Goal: Complete application form

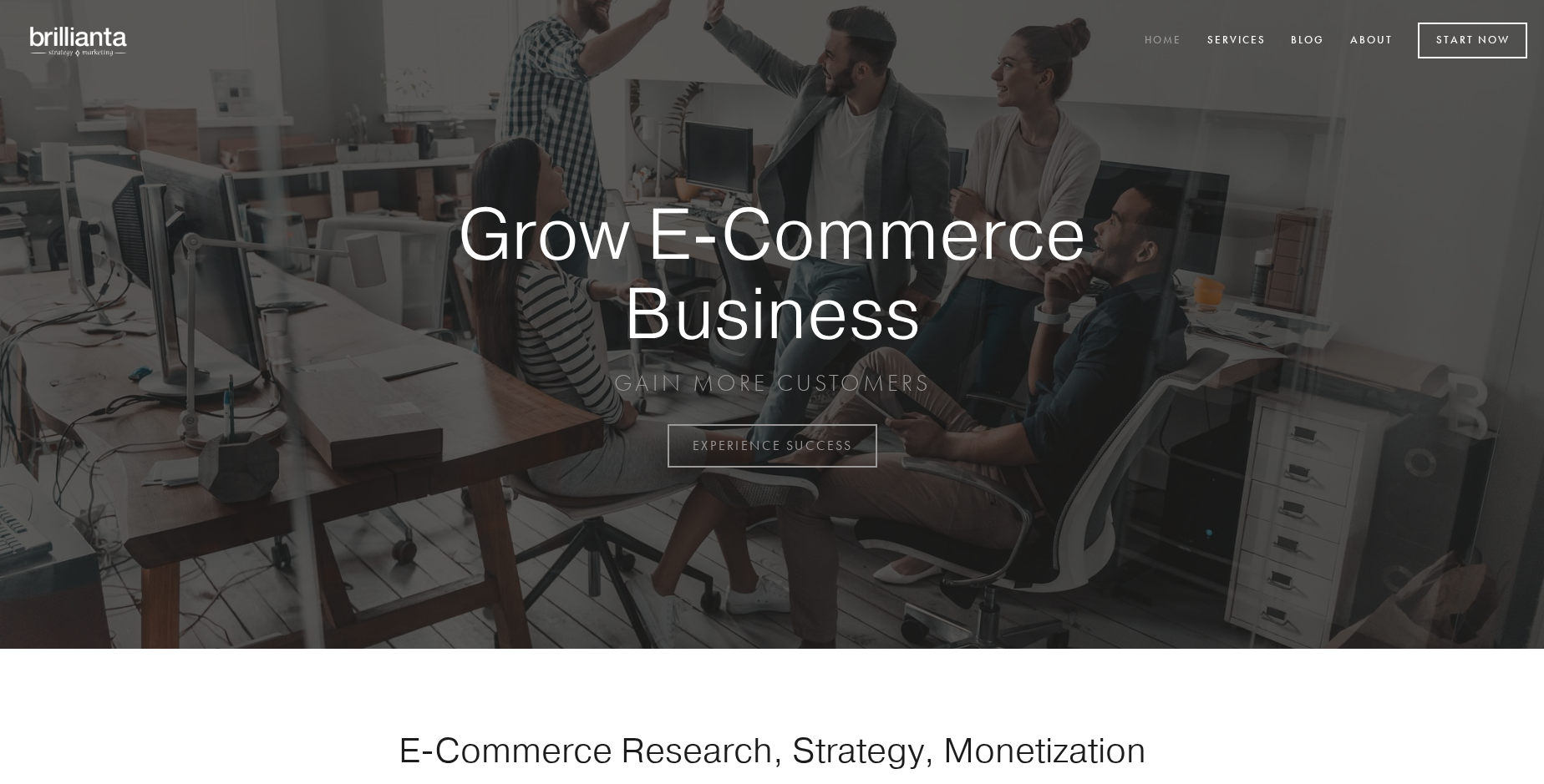
scroll to position [4376, 0]
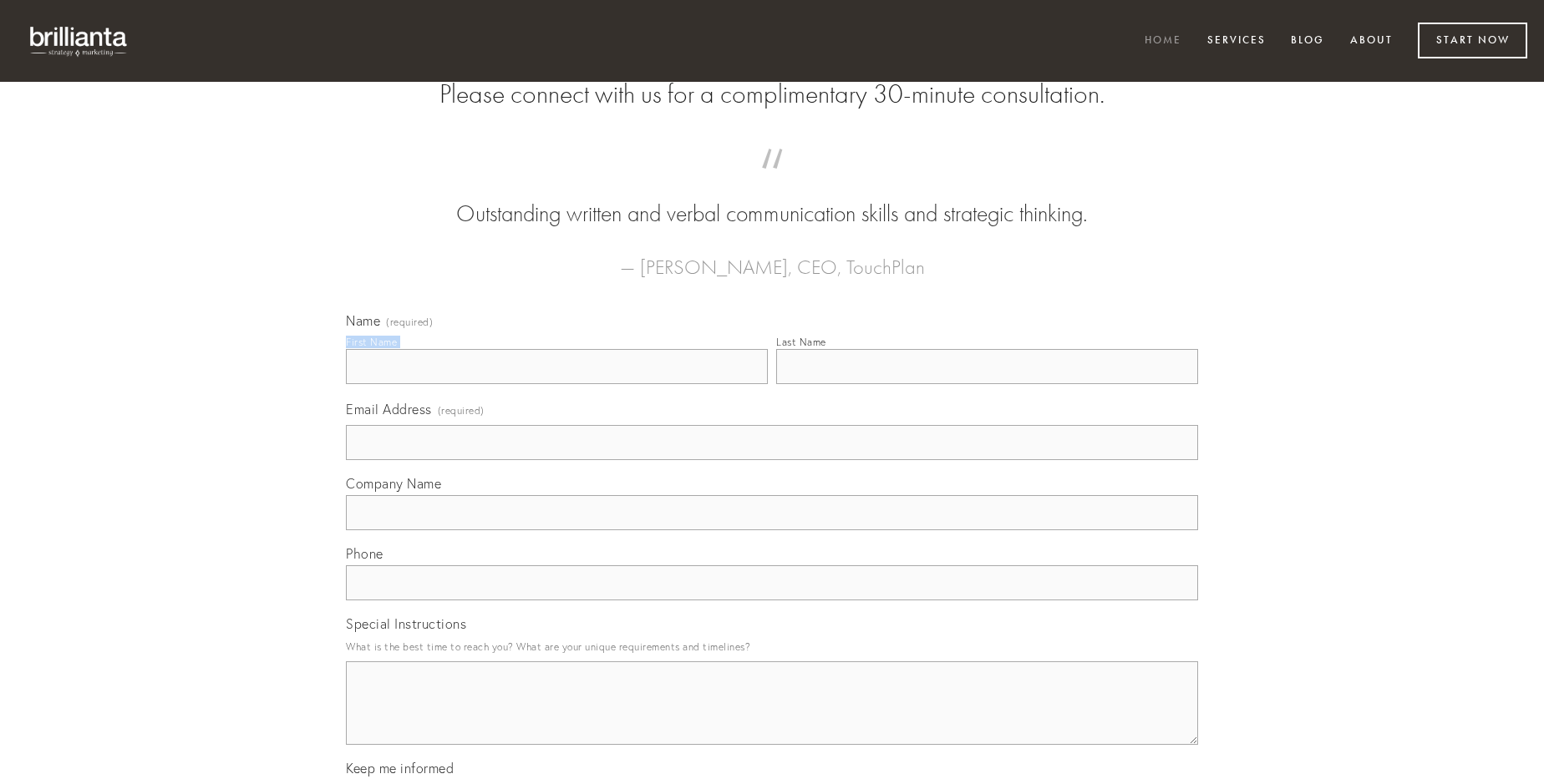
type input "[PERSON_NAME]"
click at [987, 384] on input "Last Name" at bounding box center [987, 366] width 421 height 35
type input "[PERSON_NAME]"
click at [772, 460] on input "Email Address (required)" at bounding box center [772, 442] width 852 height 35
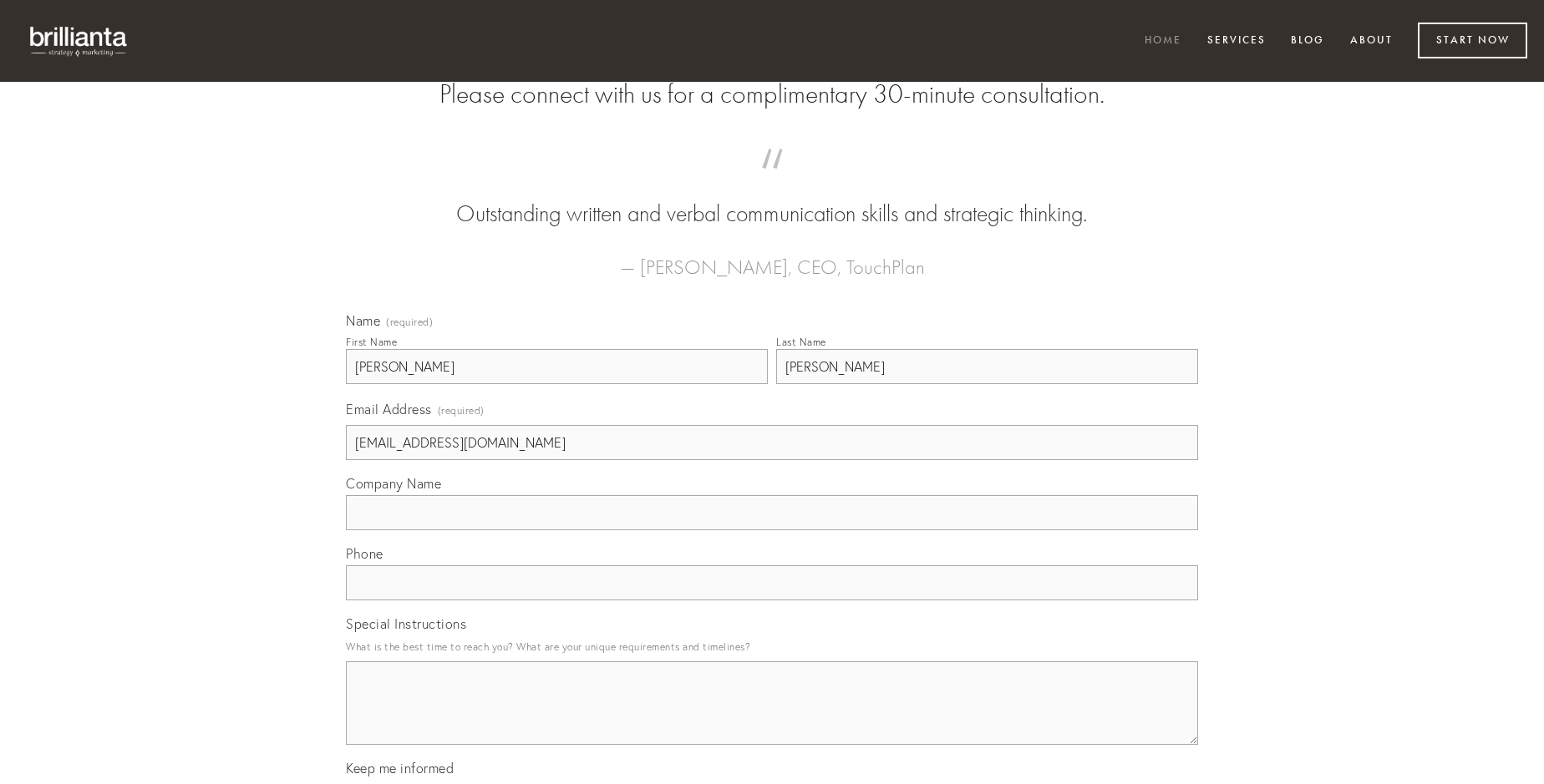
type input "[EMAIL_ADDRESS][DOMAIN_NAME]"
click at [772, 530] on input "Company Name" at bounding box center [772, 512] width 852 height 35
type input "sint"
click at [772, 600] on input "text" at bounding box center [772, 583] width 852 height 35
click at [772, 718] on textarea "Special Instructions" at bounding box center [772, 702] width 852 height 83
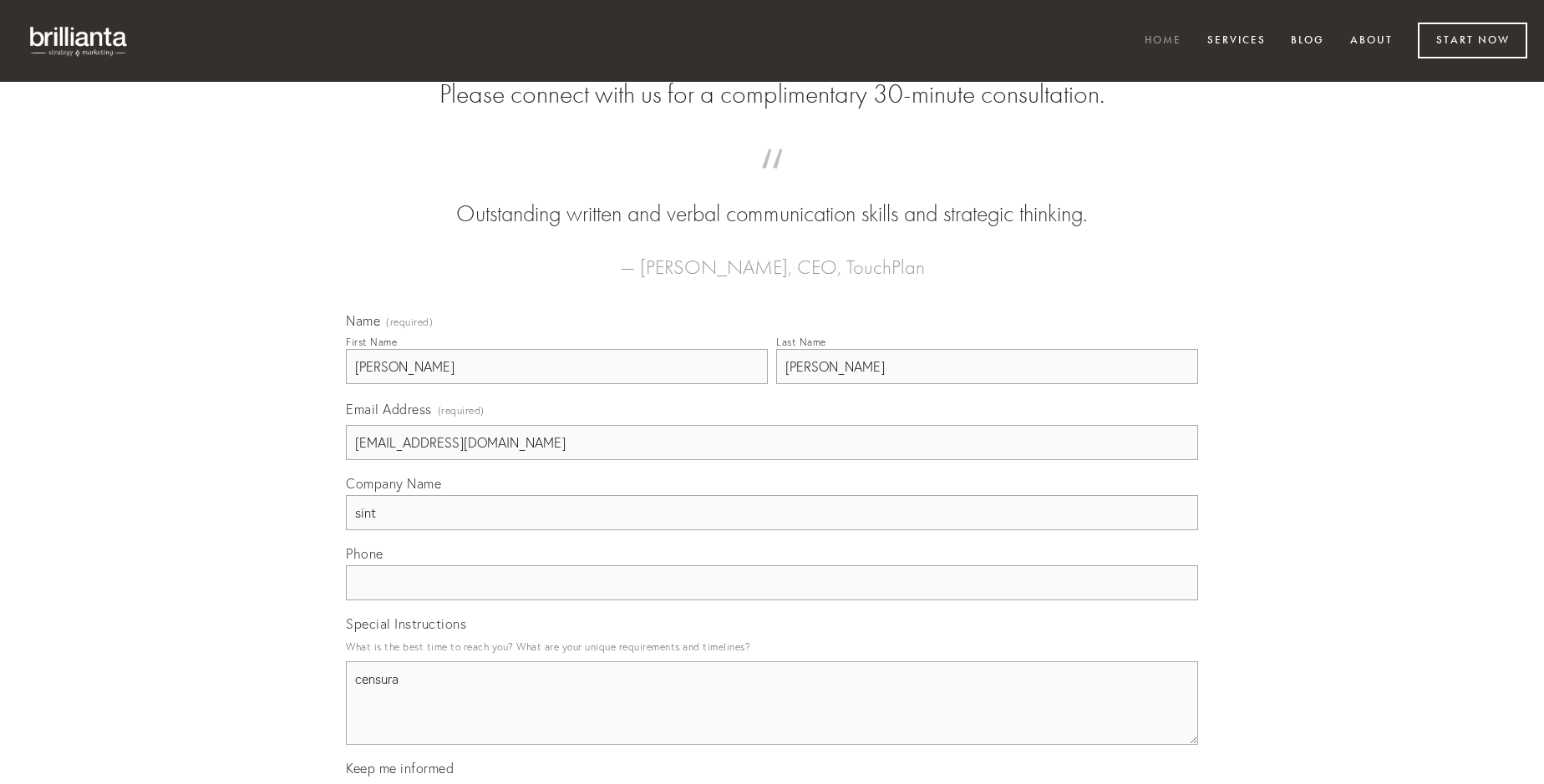
type textarea "censura"
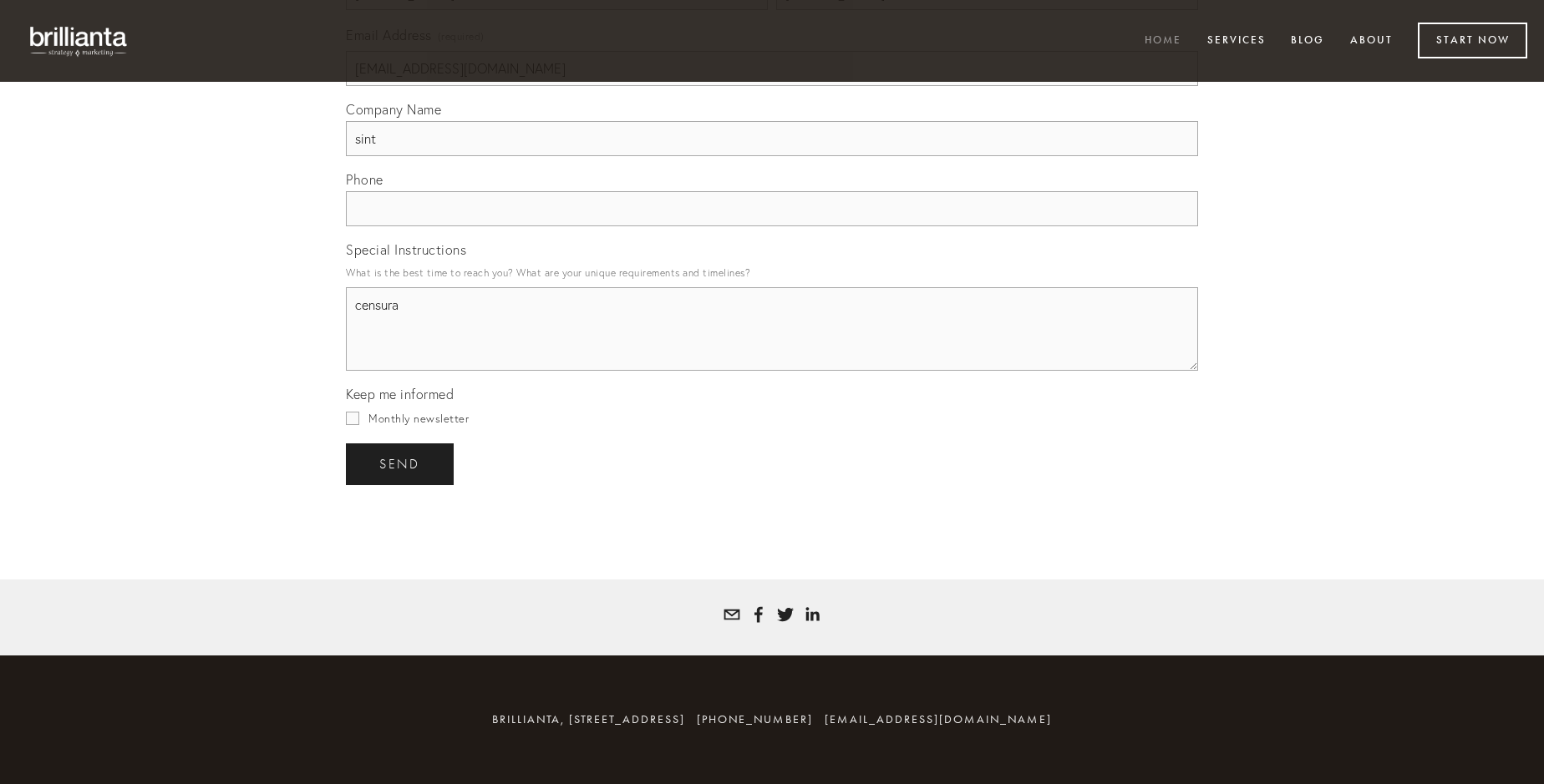
click at [401, 463] on span "send" at bounding box center [400, 463] width 41 height 15
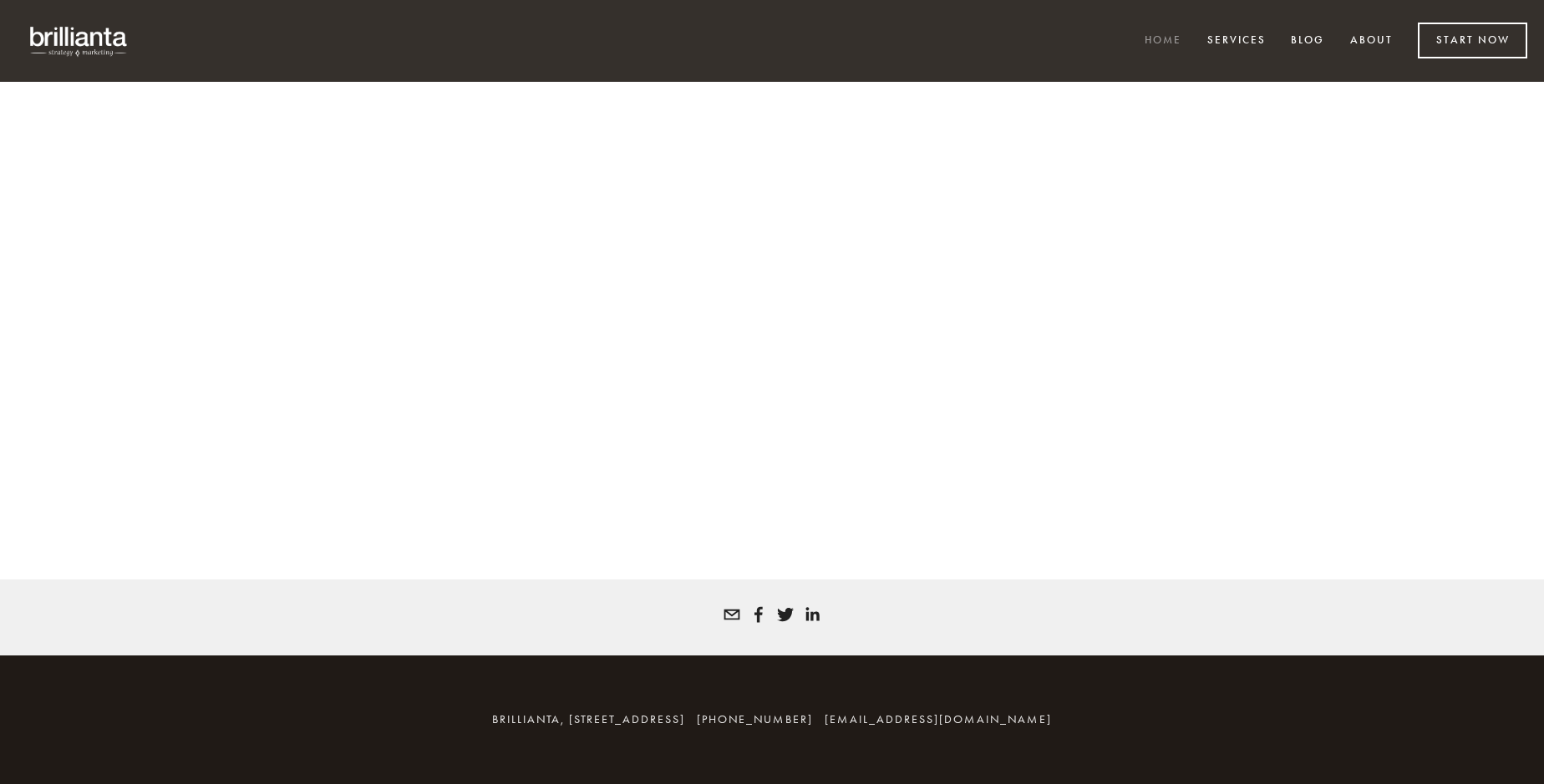
scroll to position [4354, 0]
